Goal: Transaction & Acquisition: Purchase product/service

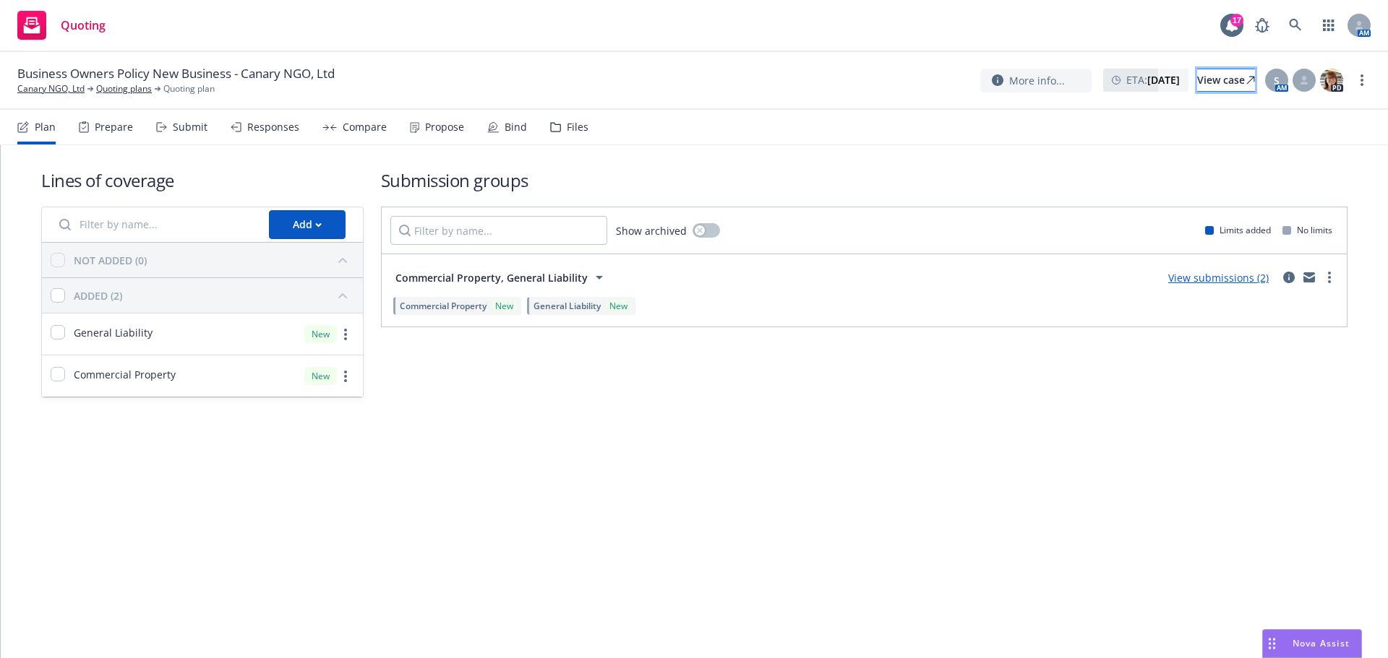
click at [1200, 82] on div "View case" at bounding box center [1226, 80] width 58 height 22
drag, startPoint x: 442, startPoint y: 123, endPoint x: 427, endPoint y: 124, distance: 14.5
click at [442, 123] on div "Propose" at bounding box center [444, 127] width 39 height 12
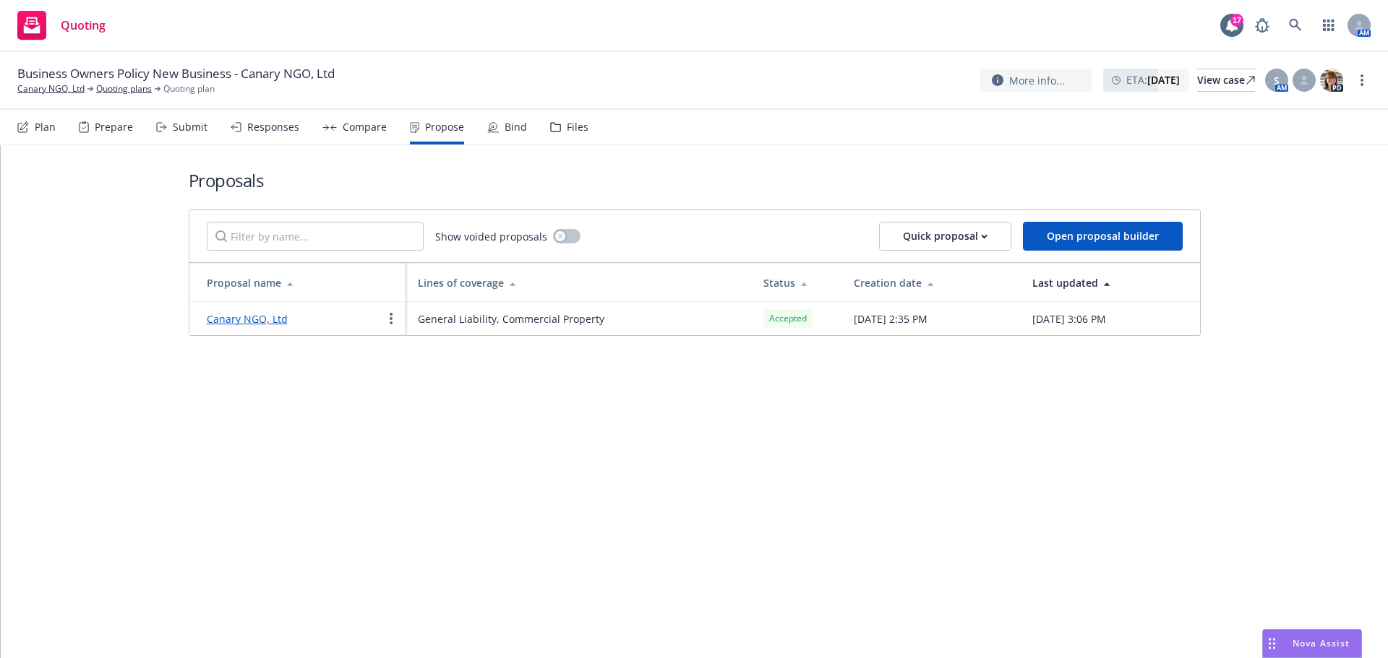
click at [507, 129] on div "Bind" at bounding box center [515, 127] width 22 height 12
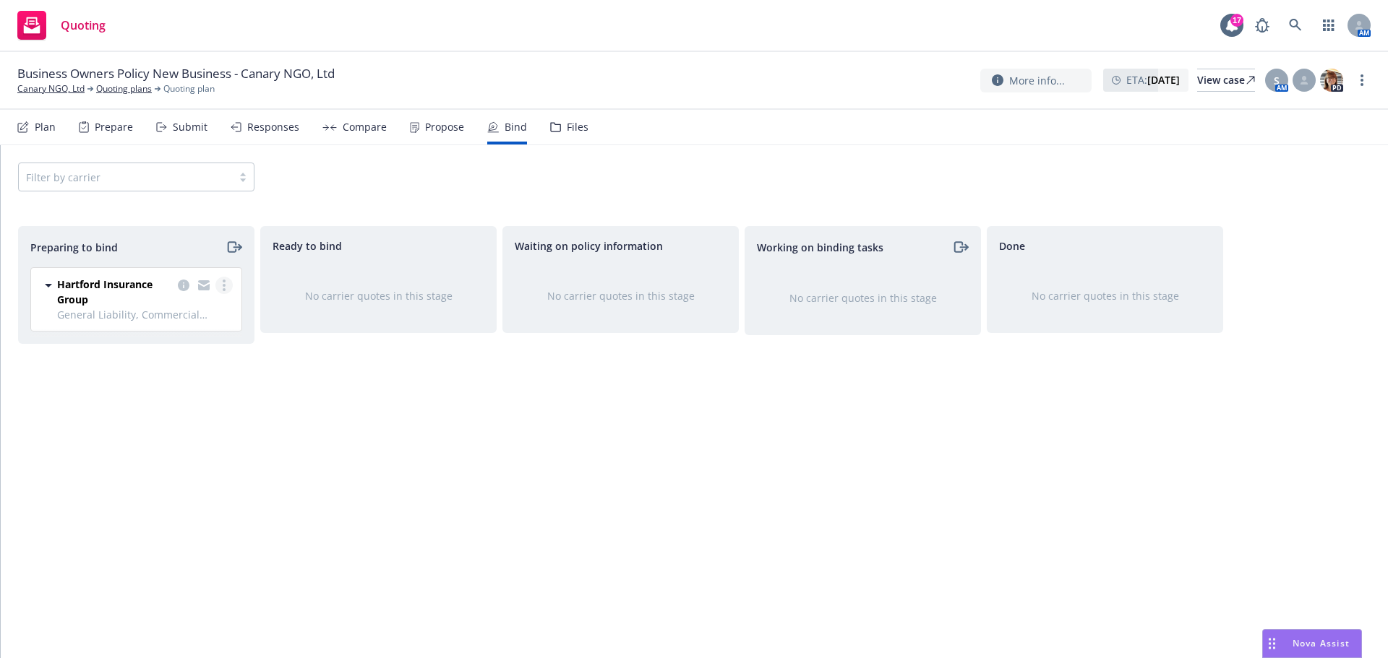
click at [227, 278] on link "more" at bounding box center [223, 285] width 17 height 17
click at [178, 350] on link "Log bind order" at bounding box center [161, 344] width 142 height 29
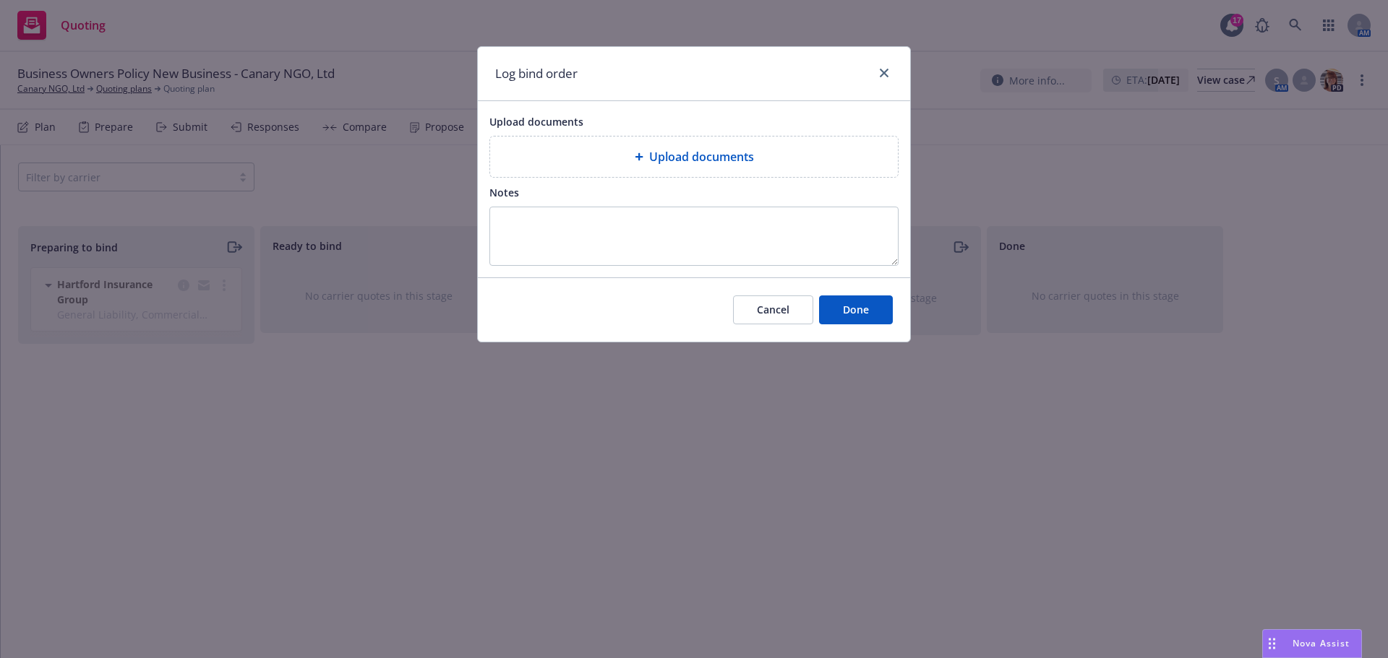
click at [569, 144] on div "Upload documents" at bounding box center [694, 157] width 408 height 40
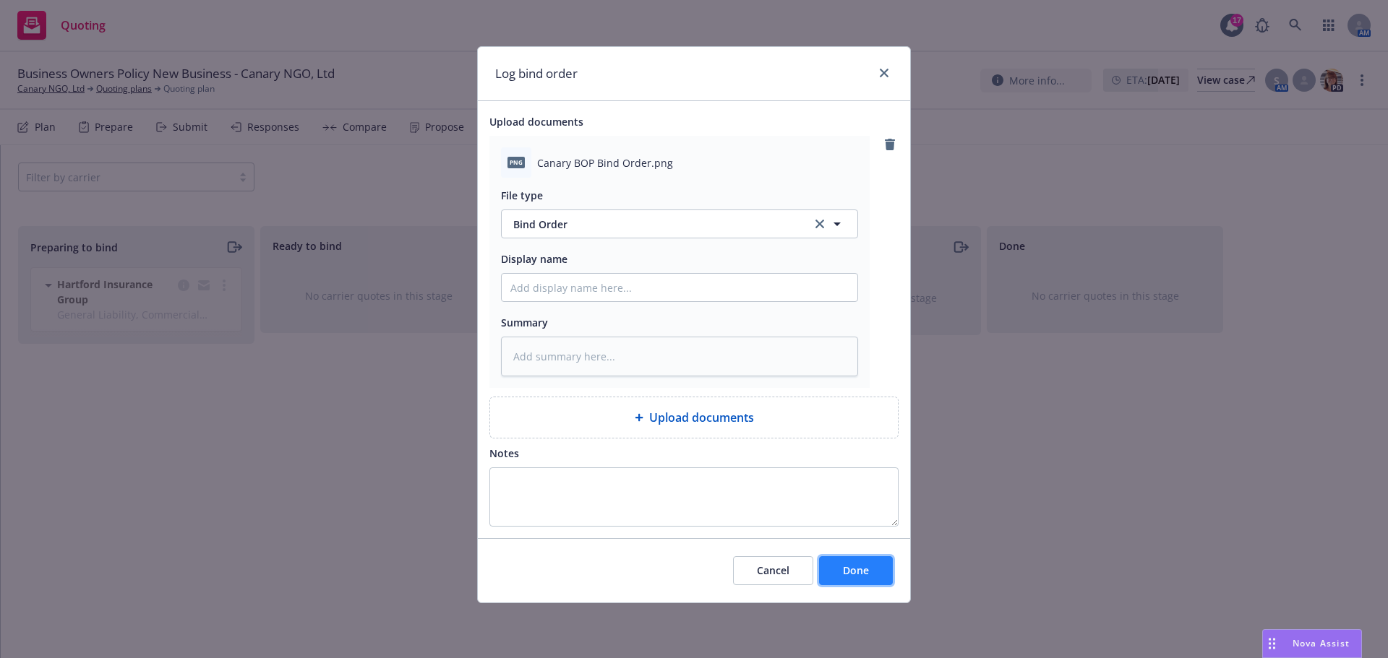
click at [853, 569] on span "Done" at bounding box center [856, 571] width 26 height 14
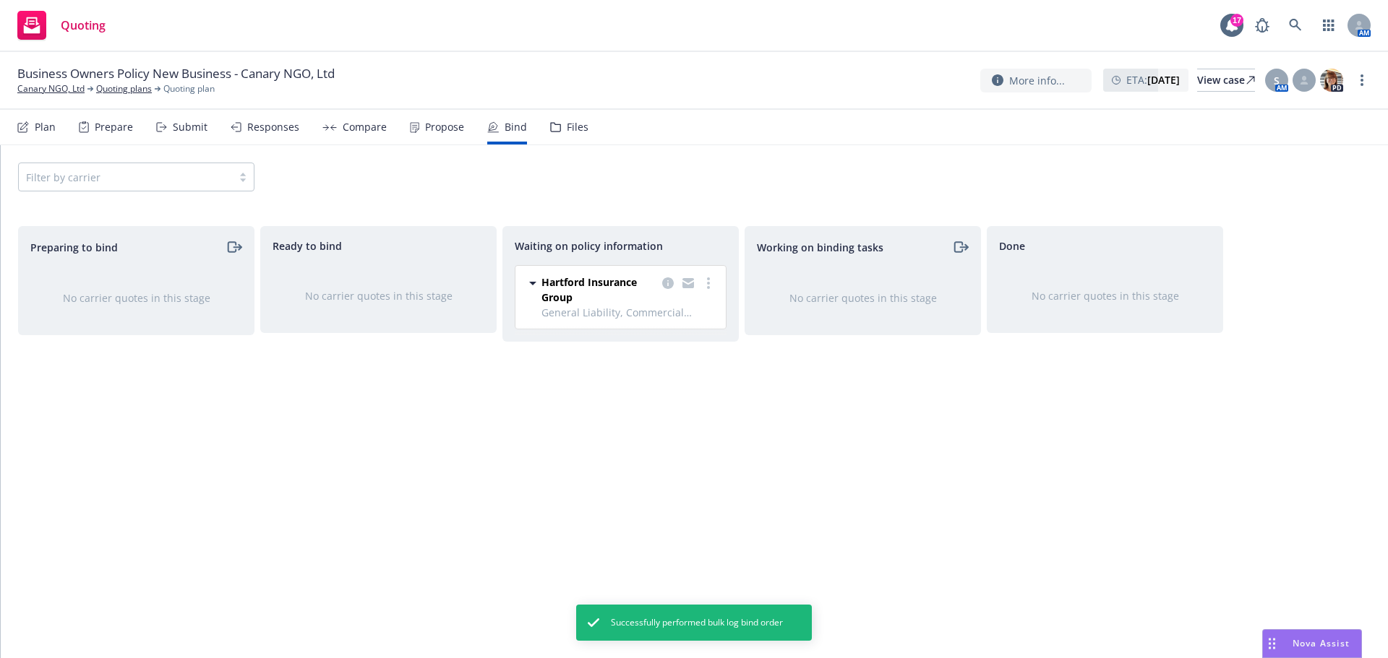
click at [417, 126] on div "Propose" at bounding box center [437, 127] width 54 height 35
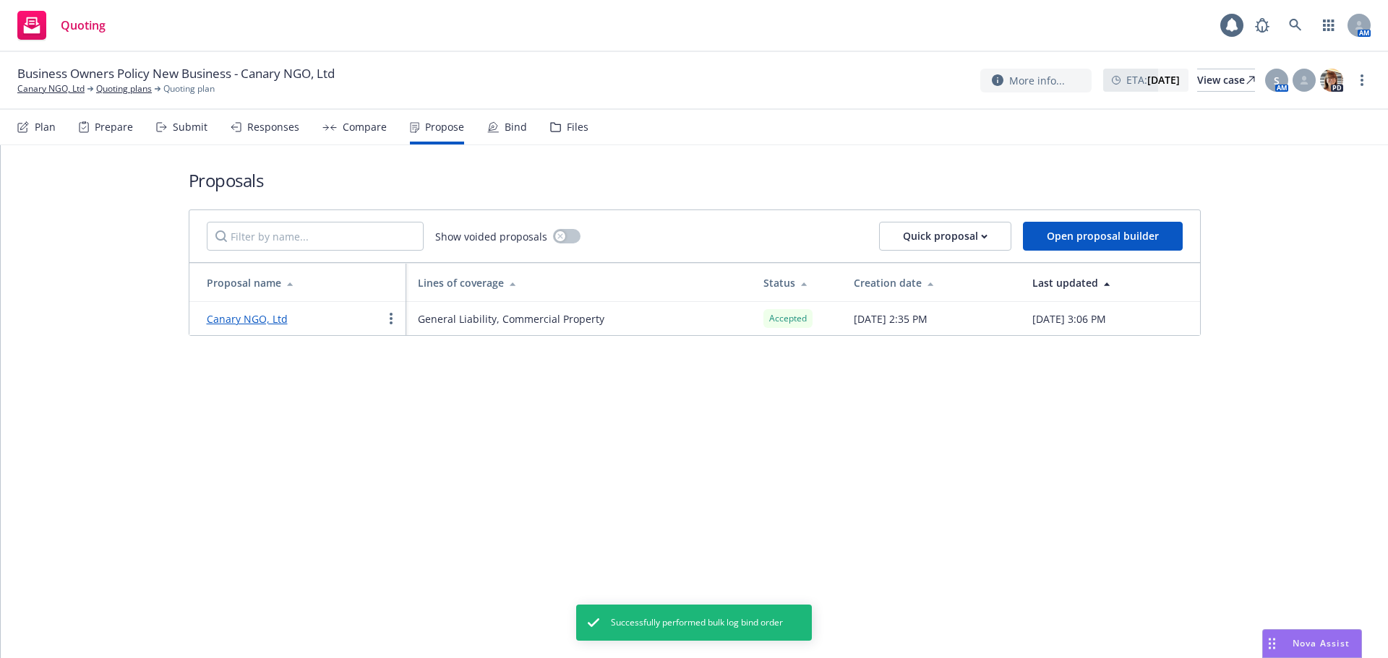
click at [261, 322] on link "Canary NGO, Ltd" at bounding box center [247, 319] width 81 height 14
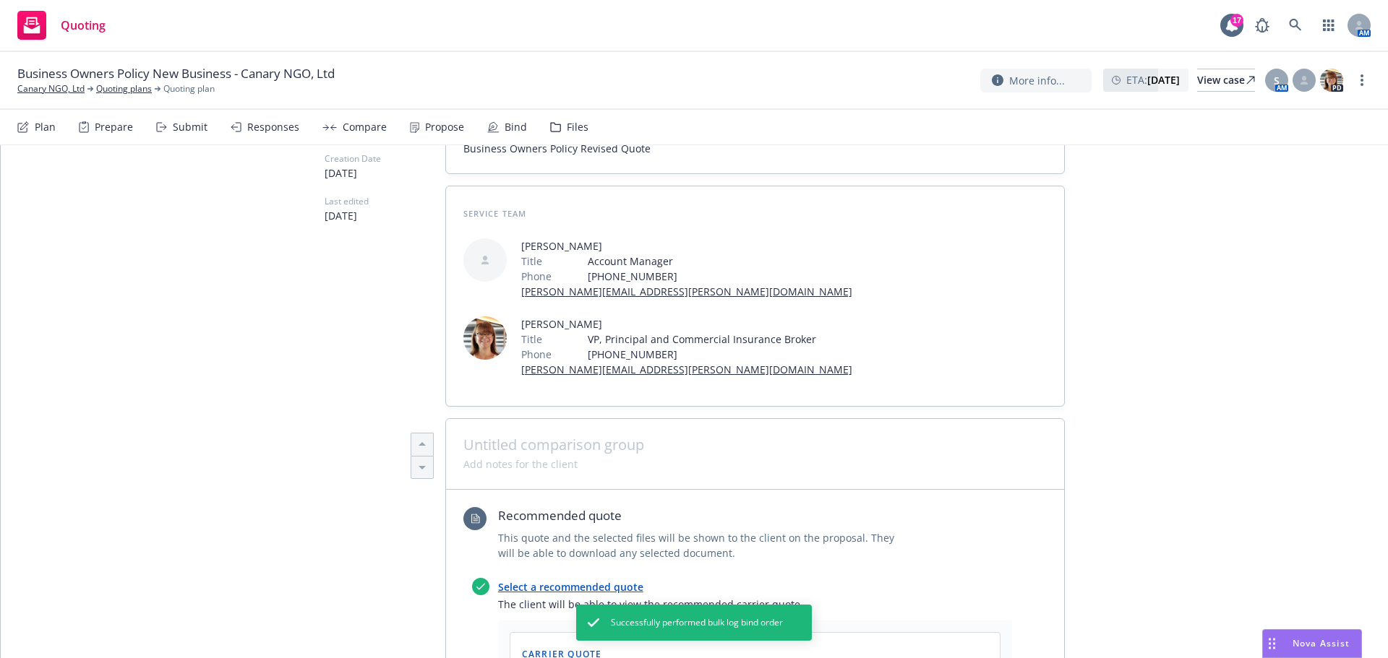
scroll to position [145, 0]
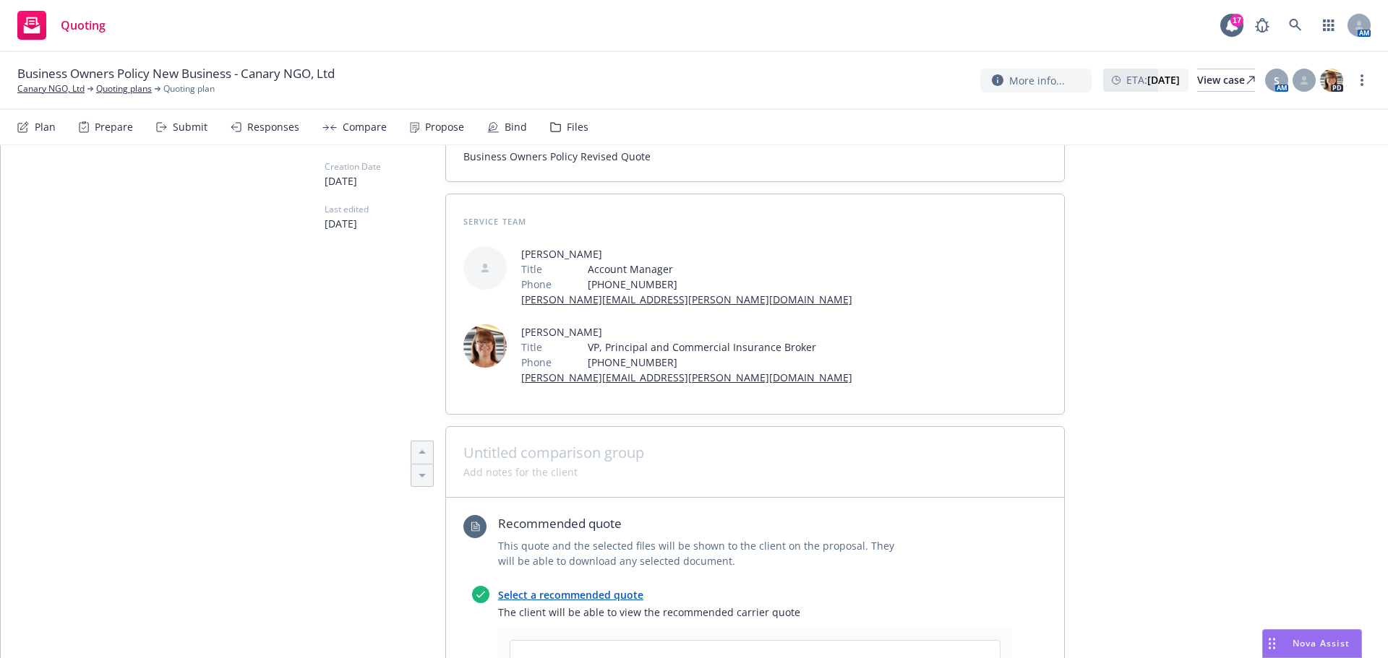
type textarea "x"
